Goal: Task Accomplishment & Management: Use online tool/utility

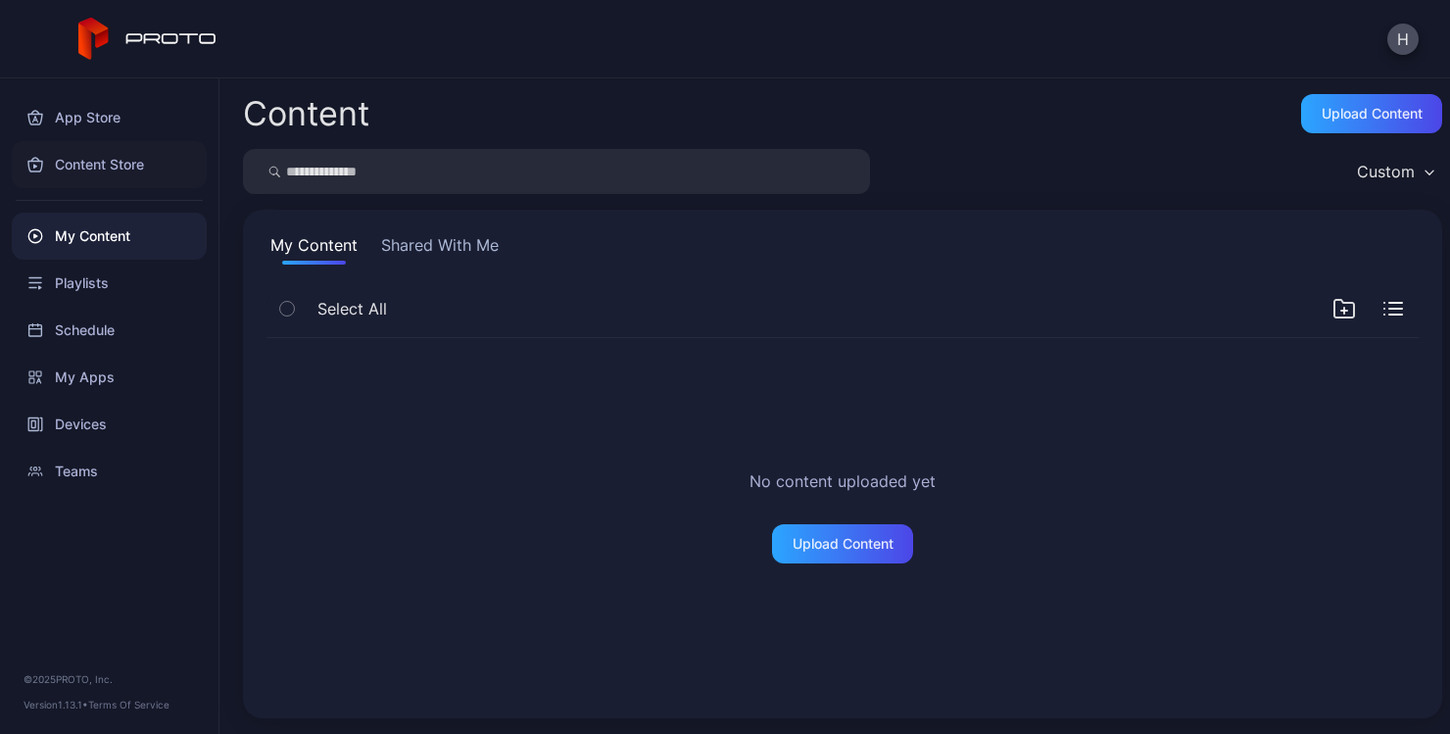
click at [129, 160] on div "Content Store" at bounding box center [109, 164] width 195 height 47
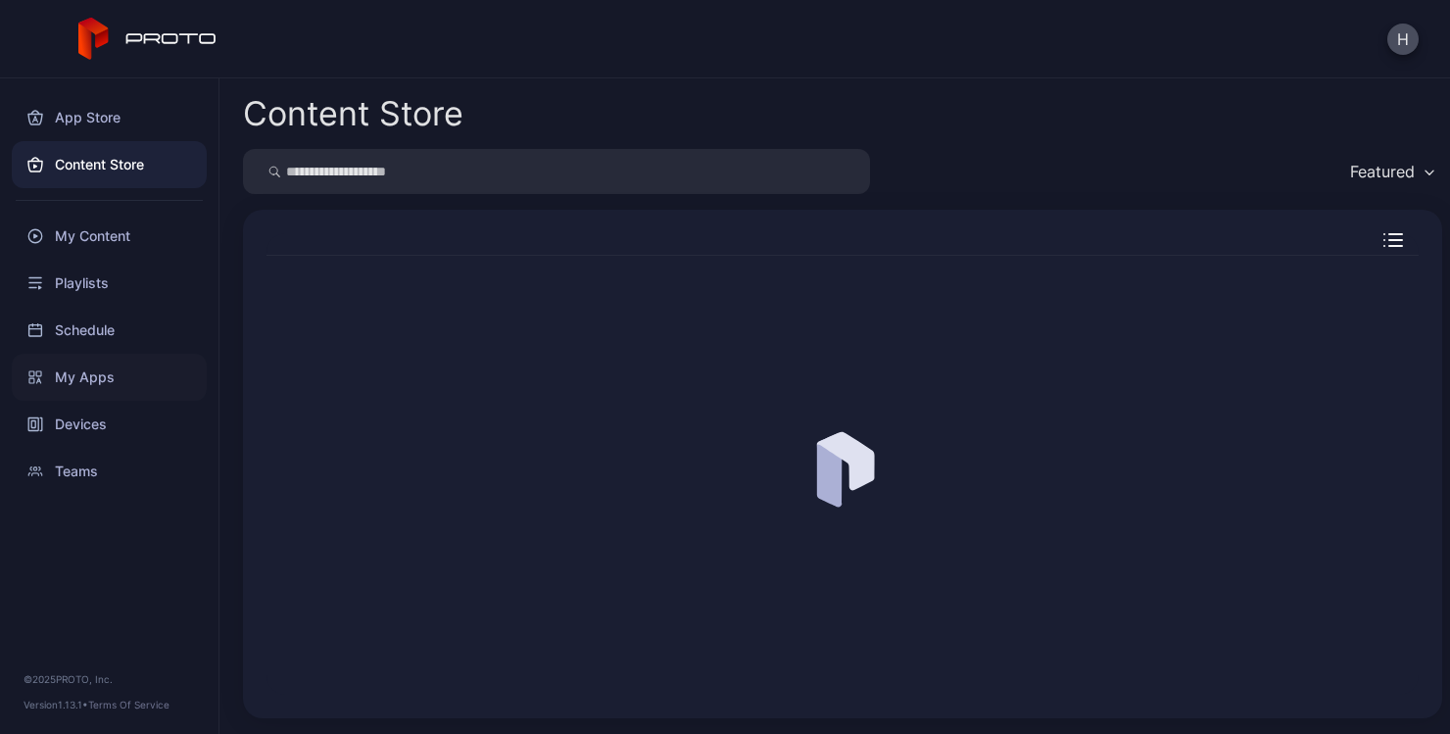
click at [89, 388] on div "My Apps" at bounding box center [109, 377] width 195 height 47
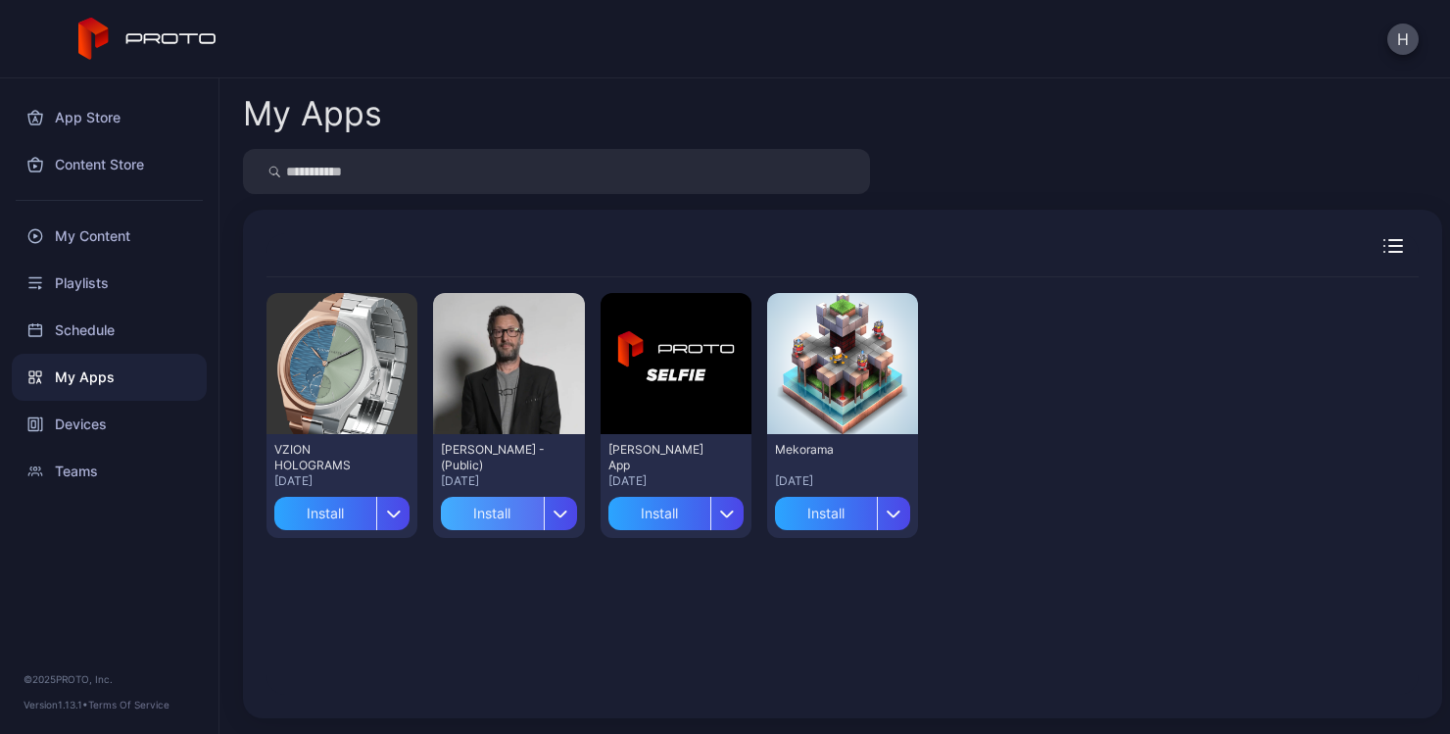
click at [489, 509] on div "Install" at bounding box center [492, 513] width 102 height 33
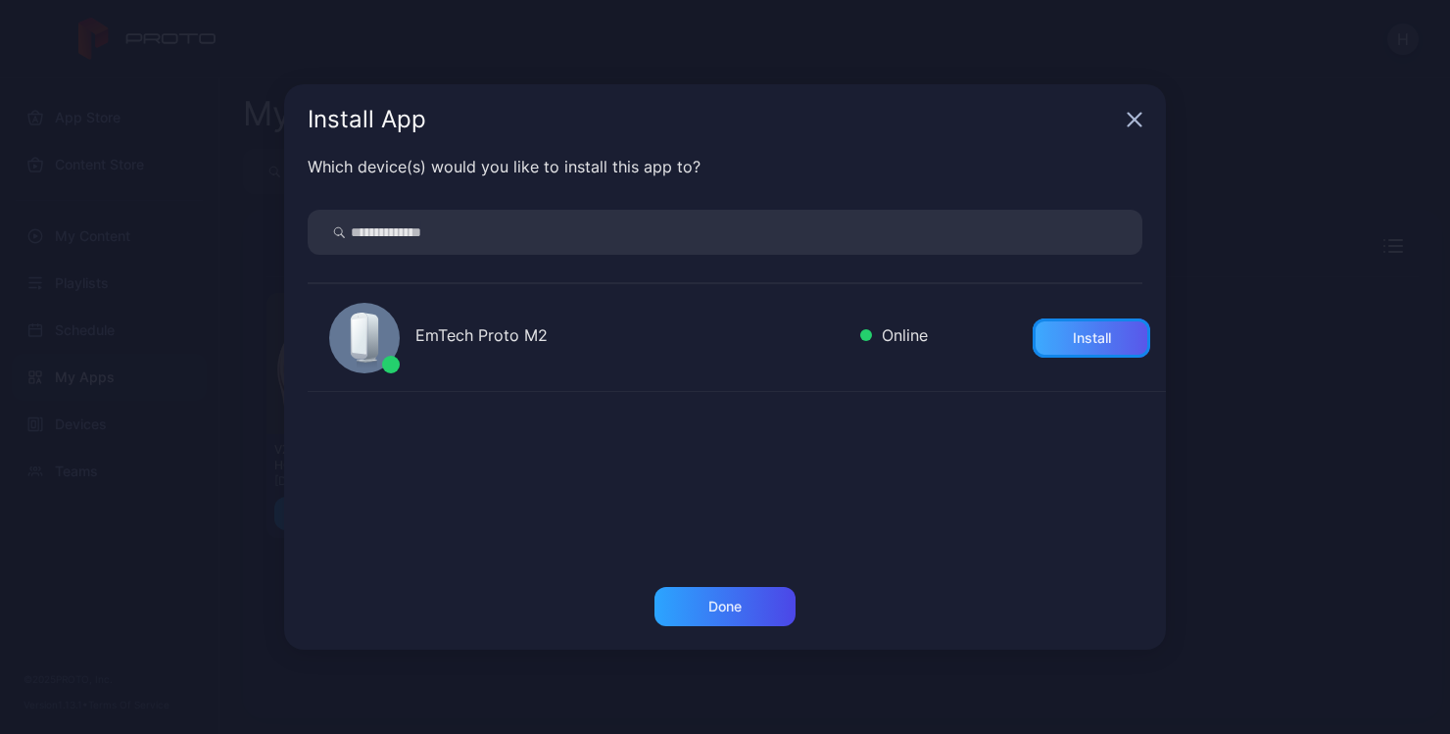
click at [1039, 330] on div "Install" at bounding box center [1091, 337] width 118 height 39
click at [750, 594] on div "Done" at bounding box center [724, 606] width 141 height 39
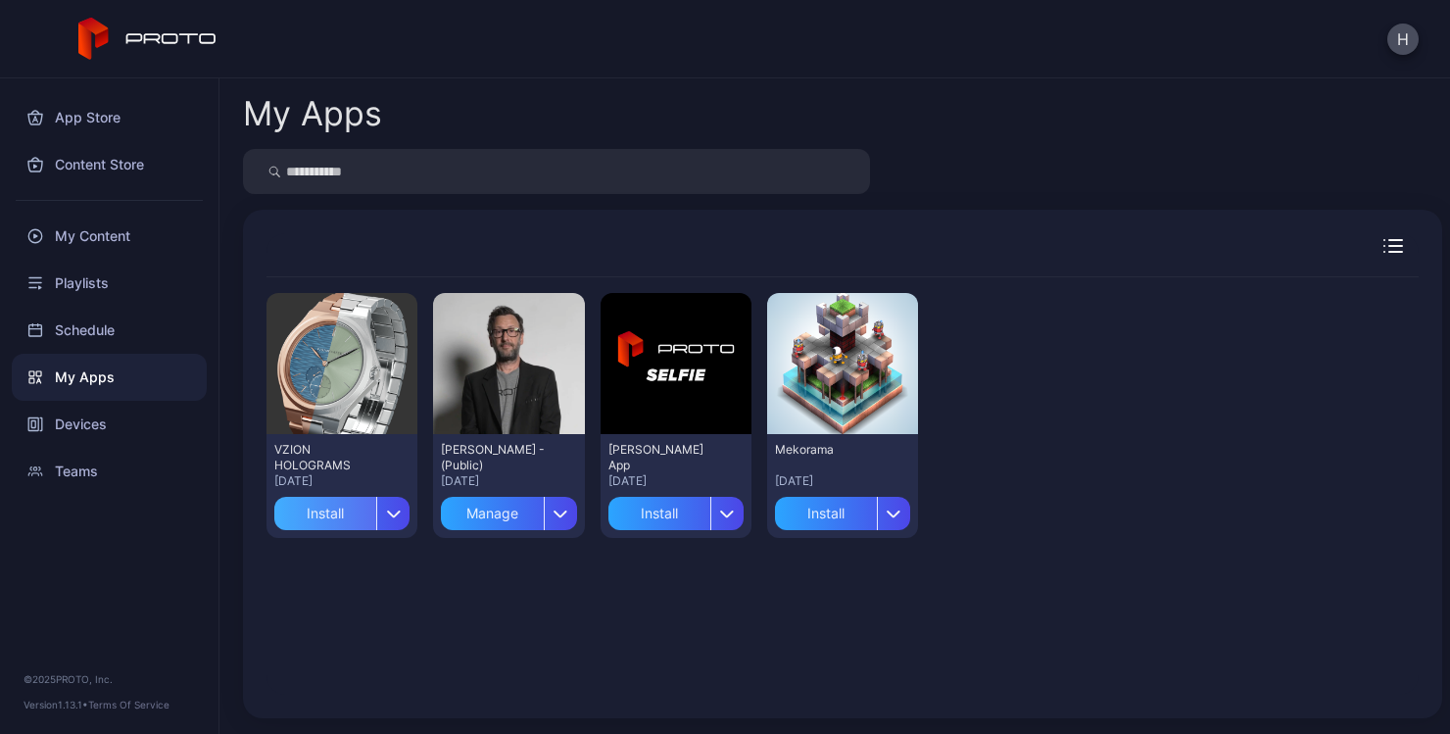
click at [336, 515] on div "Install" at bounding box center [325, 513] width 102 height 33
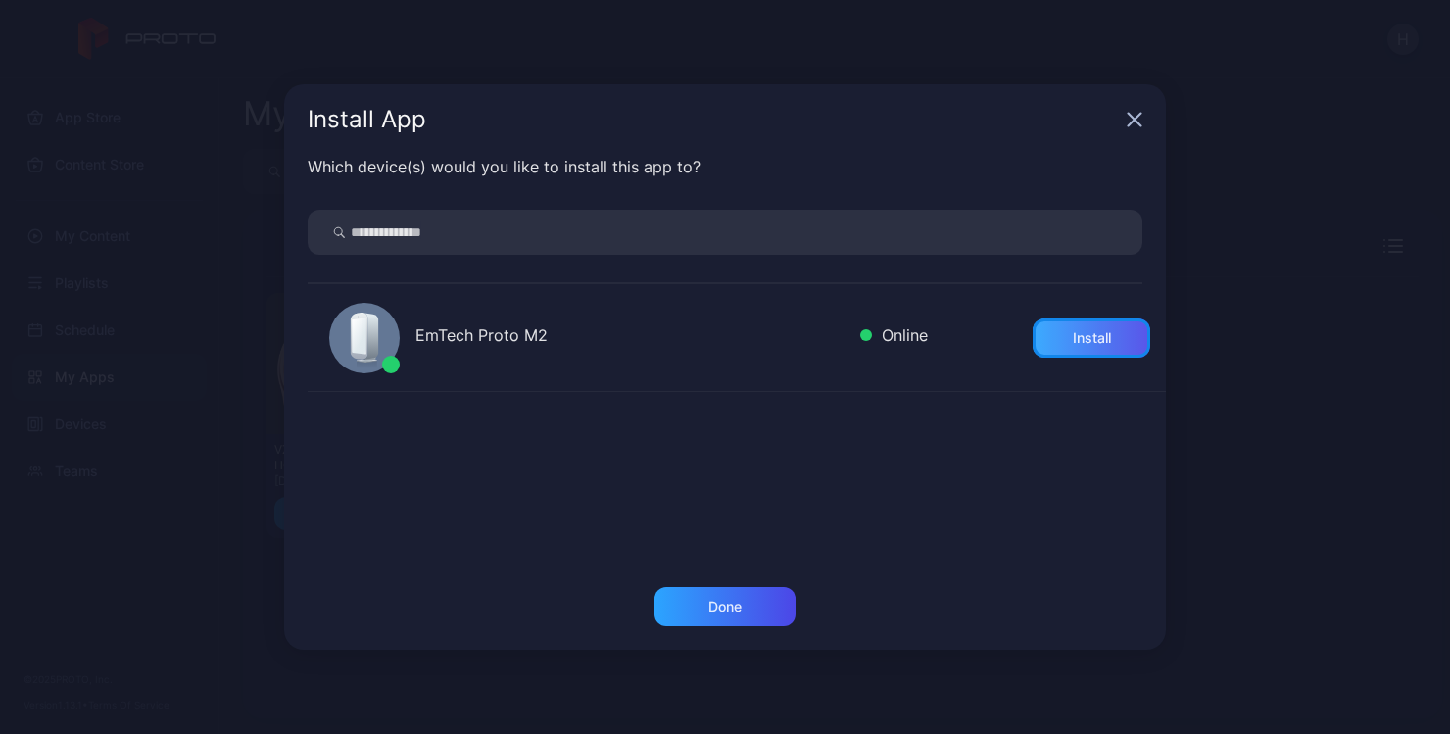
click at [1109, 332] on div "Install" at bounding box center [1091, 337] width 118 height 39
click at [1135, 120] on g "button" at bounding box center [1134, 120] width 13 height 13
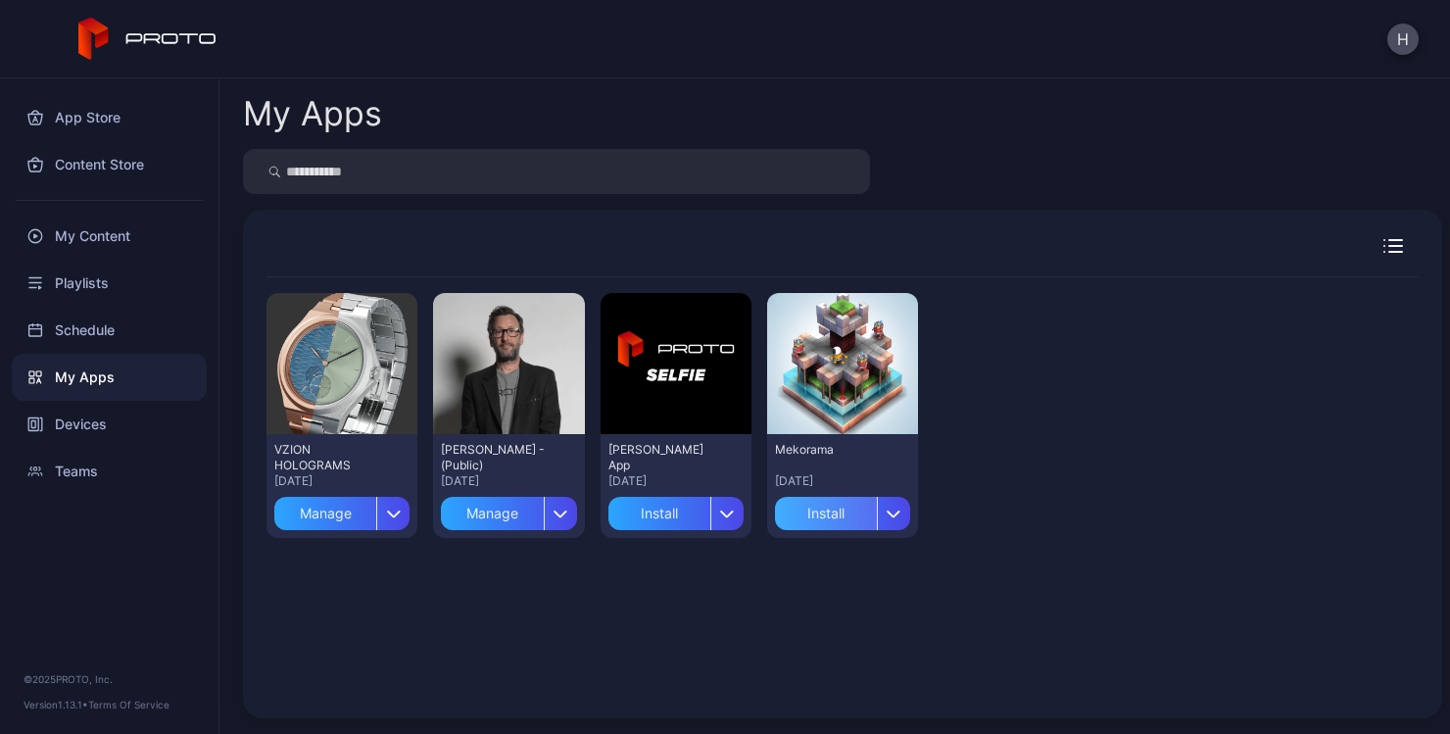
click at [832, 515] on div "Install" at bounding box center [826, 513] width 102 height 33
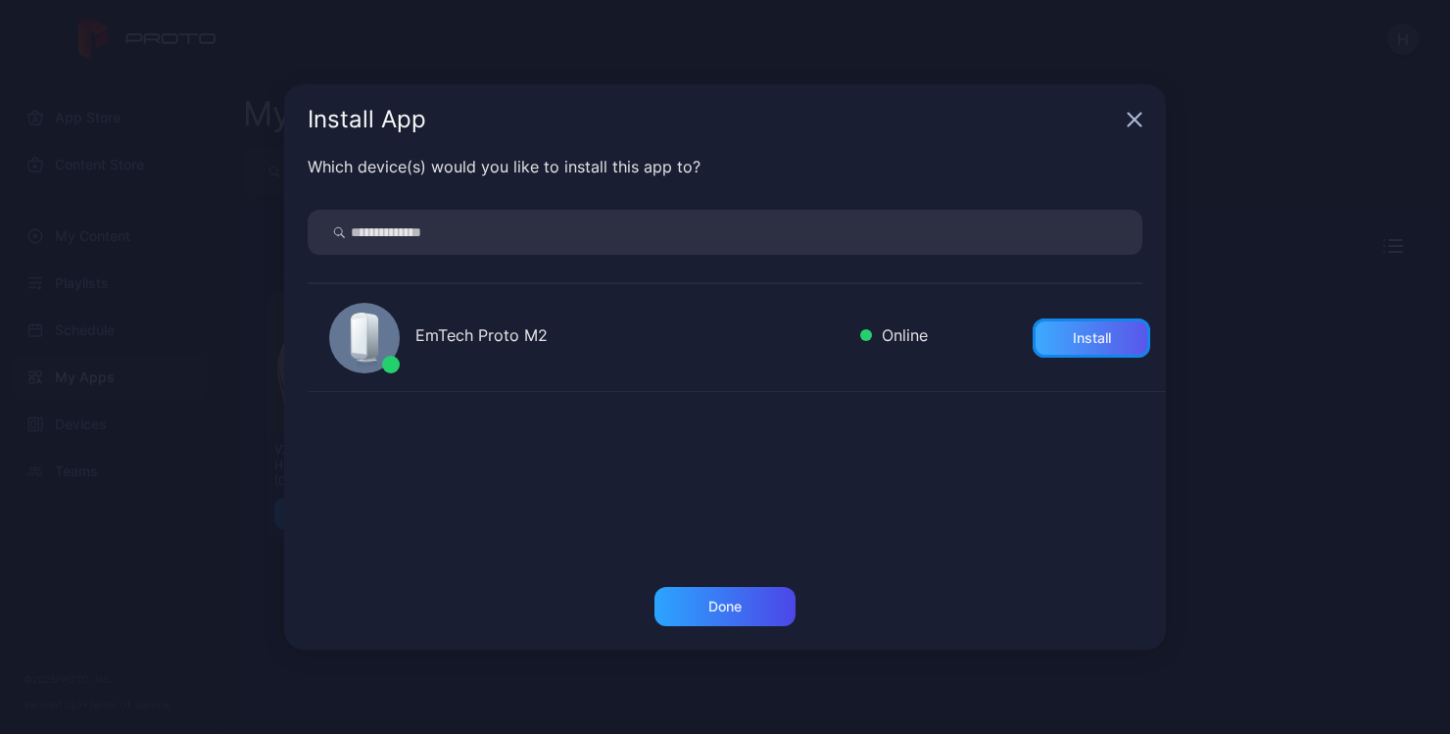
click at [1067, 320] on div "Install" at bounding box center [1091, 337] width 118 height 39
click at [728, 589] on div "Done" at bounding box center [724, 606] width 141 height 39
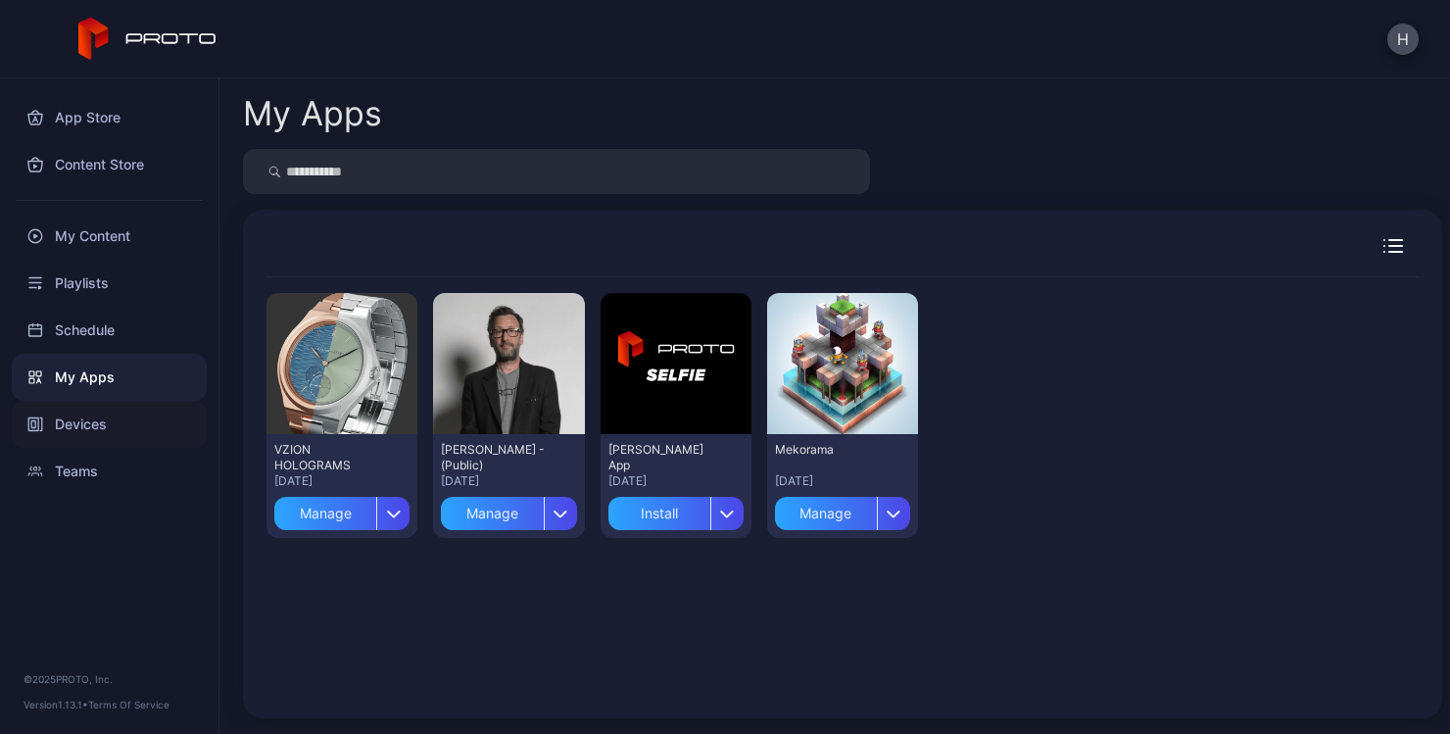
click at [92, 419] on div "Devices" at bounding box center [109, 424] width 195 height 47
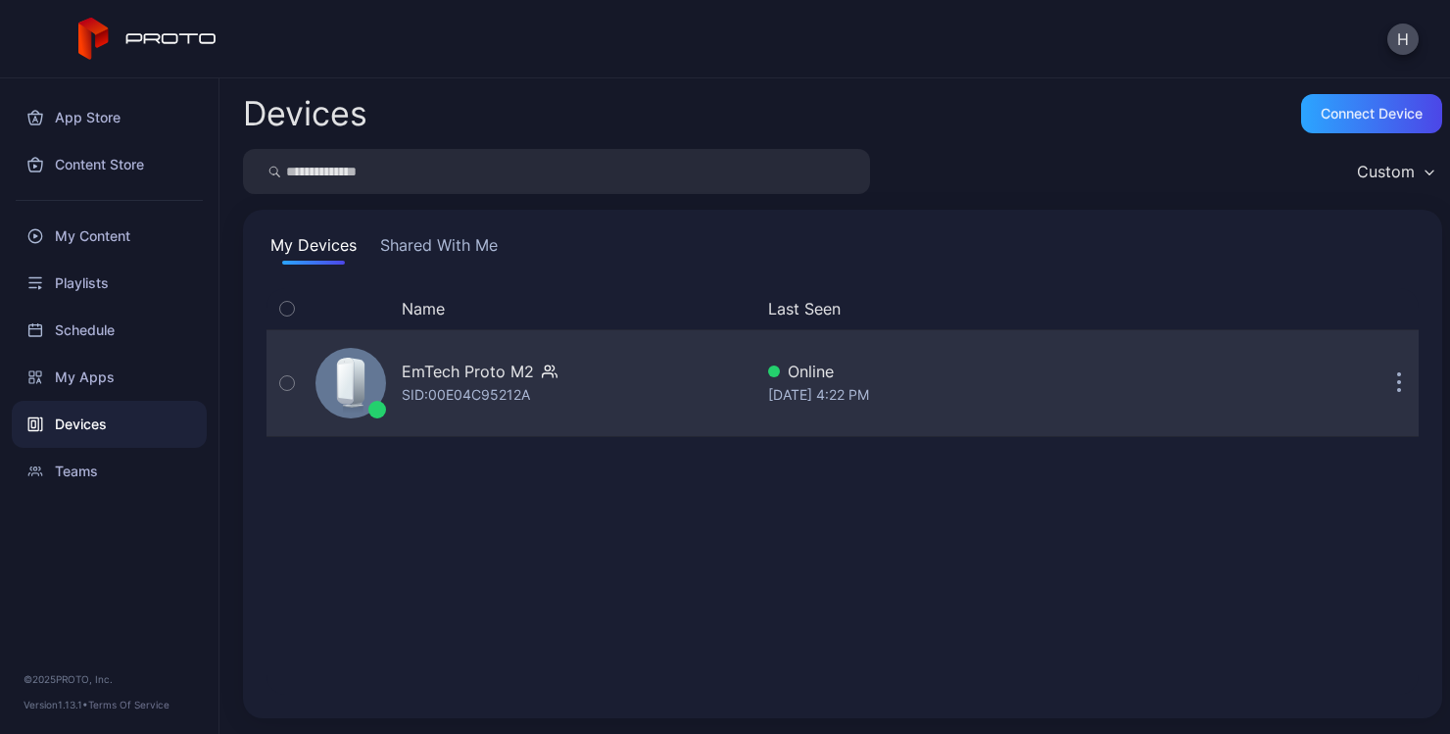
click at [1398, 374] on icon "button" at bounding box center [1399, 374] width 3 height 3
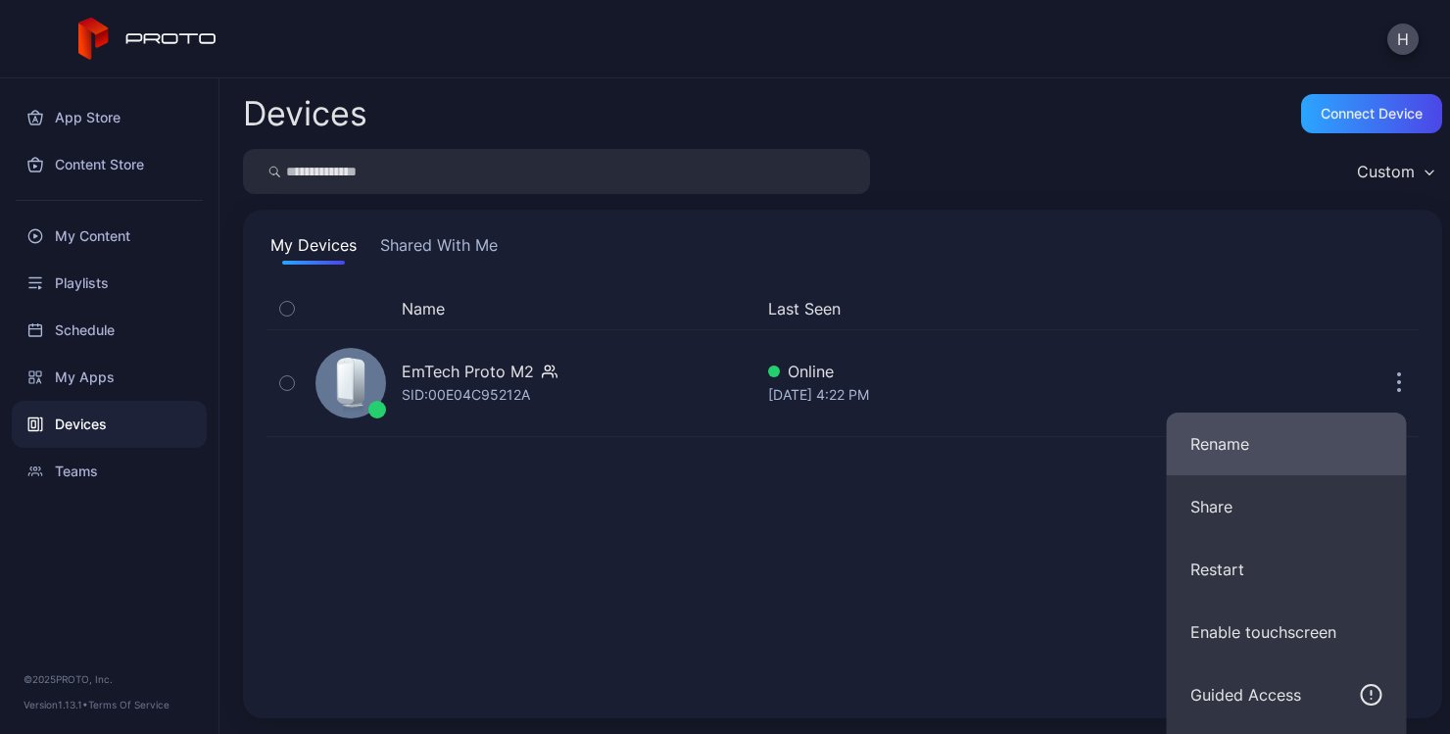
click at [1257, 460] on button "Rename" at bounding box center [1287, 443] width 240 height 63
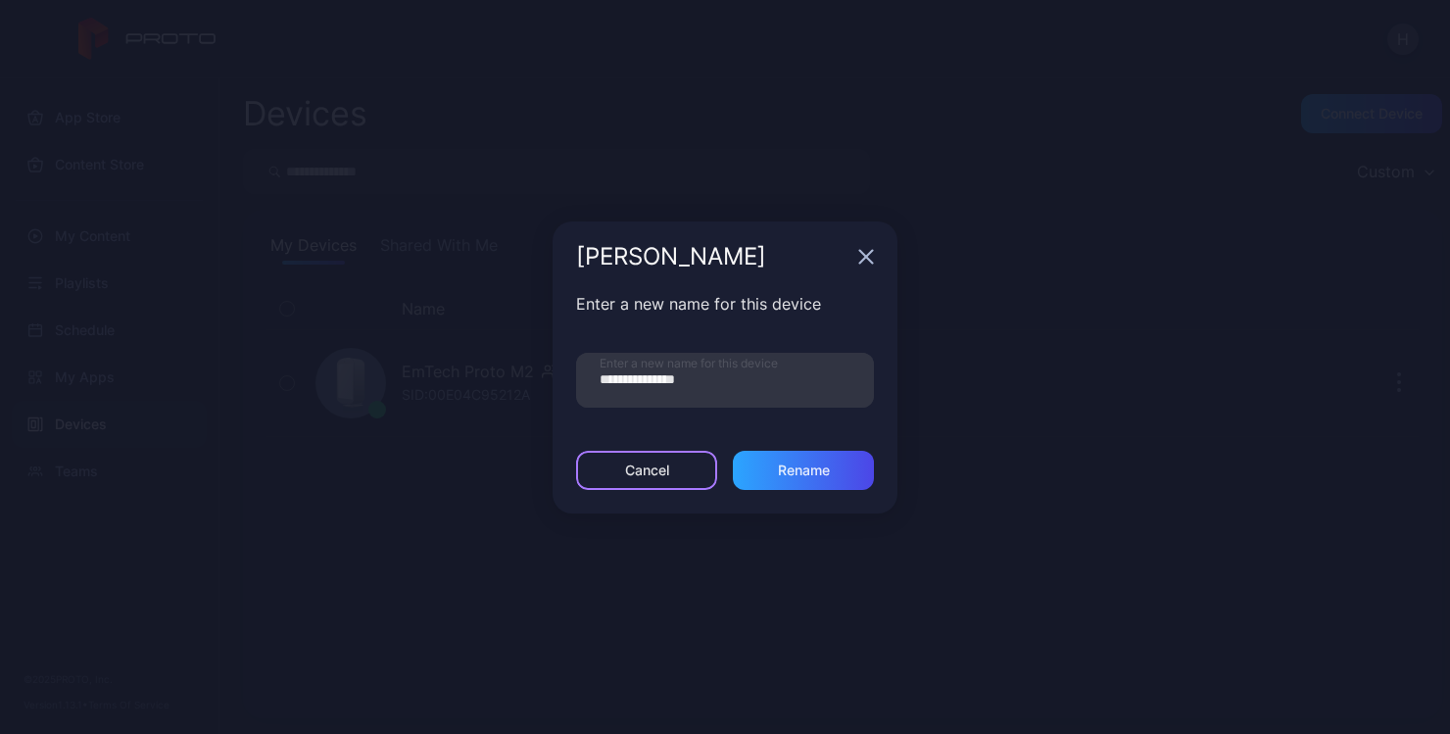
click at [666, 483] on div "Cancel" at bounding box center [646, 470] width 141 height 39
